Goal: Transaction & Acquisition: Purchase product/service

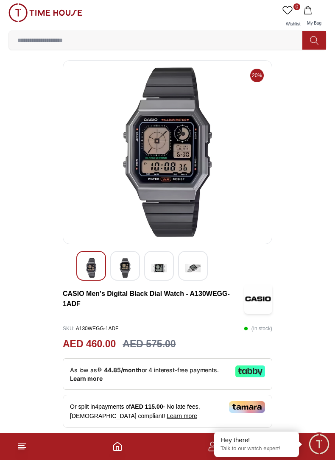
click at [159, 270] on img at bounding box center [158, 268] width 15 height 20
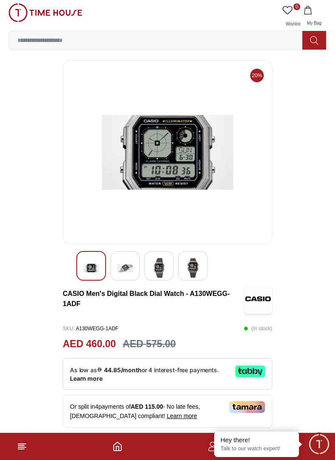
click at [127, 274] on img at bounding box center [124, 268] width 15 height 20
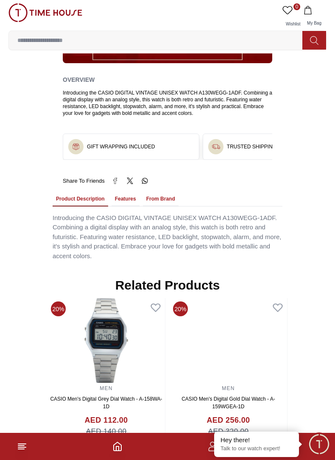
scroll to position [509, 0]
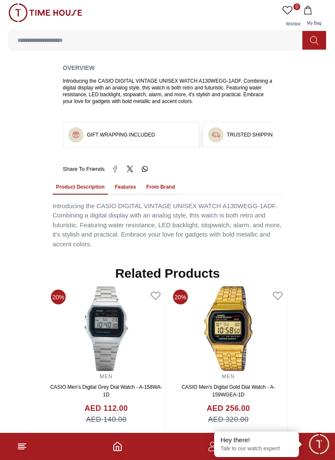
click at [131, 186] on button "Features" at bounding box center [126, 187] width 28 height 14
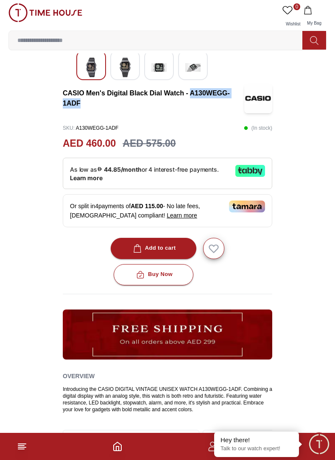
scroll to position [208, 0]
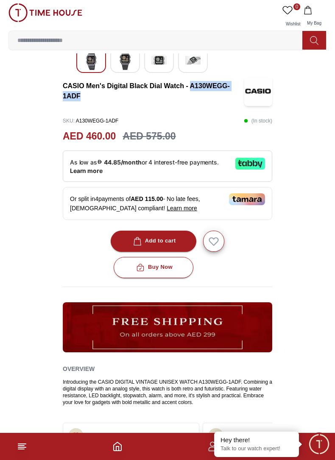
click at [299, 276] on section "20% CASIO Men's Digital Black Dial Watch - A130WEGG-1ADF SKU : A130WEGG-1ADF ( …" at bounding box center [167, 258] width 335 height 812
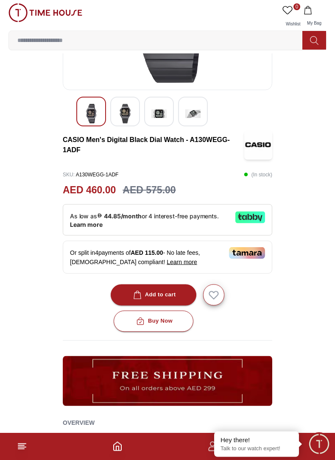
scroll to position [154, 0]
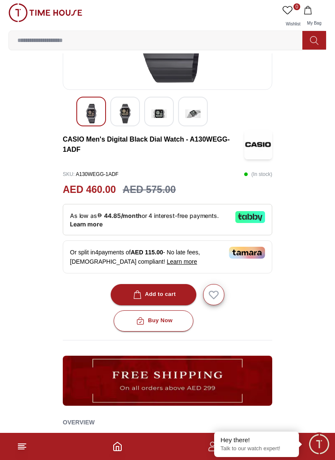
click at [160, 321] on div "Buy Now" at bounding box center [153, 321] width 38 height 10
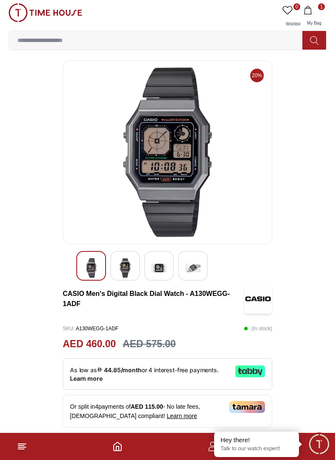
click at [123, 271] on img at bounding box center [124, 268] width 15 height 20
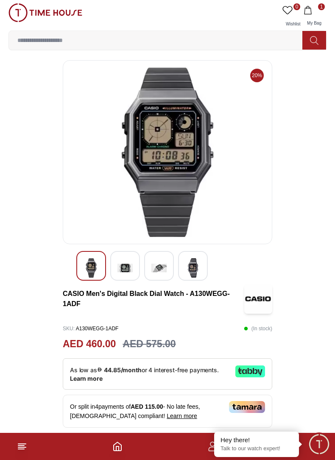
click at [192, 277] on img at bounding box center [192, 268] width 15 height 20
